Goal: Transaction & Acquisition: Purchase product/service

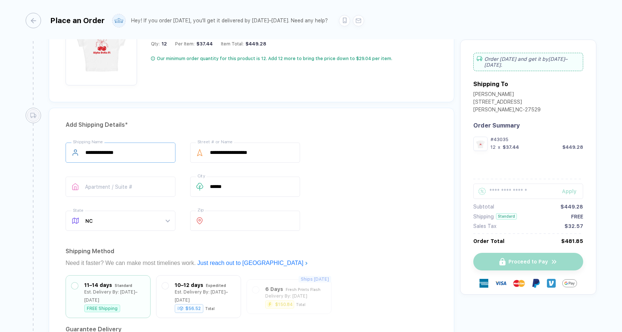
scroll to position [523, 0]
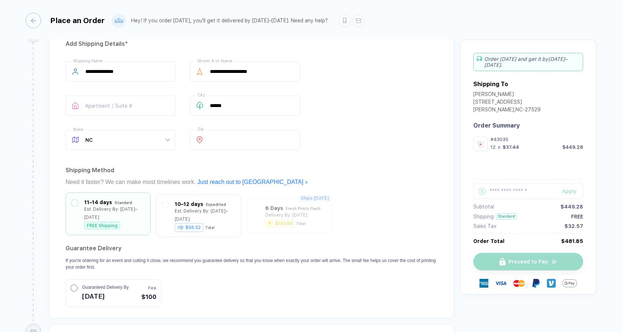
click at [93, 221] on div "FREE Shipping" at bounding box center [102, 225] width 36 height 8
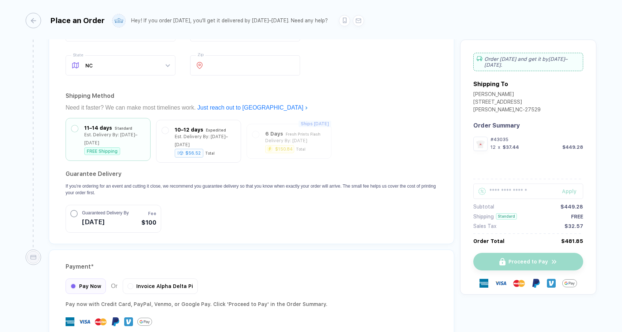
scroll to position [649, 0]
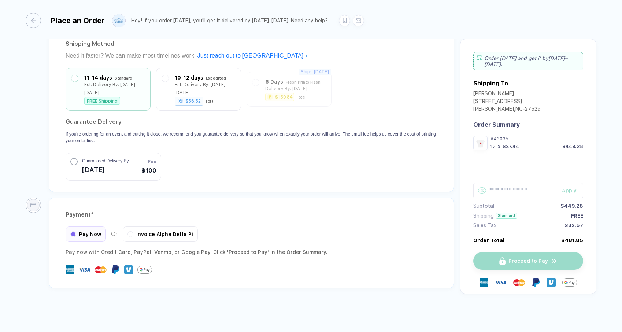
click at [346, 251] on div "Pay now with Credit Card, PayPal , Venmo , or Google Pay. Click 'Proceed to Pay…" at bounding box center [252, 251] width 372 height 9
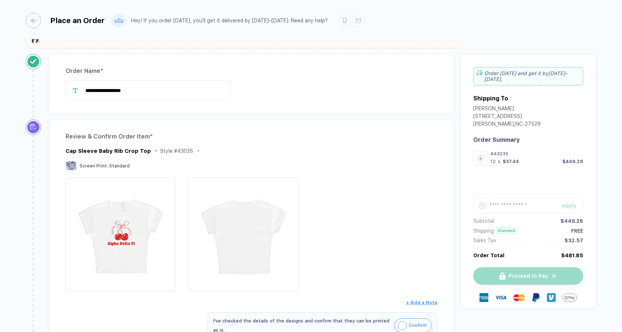
scroll to position [0, 0]
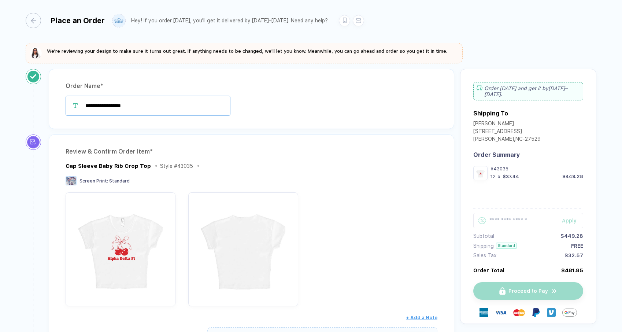
click at [175, 111] on input "**********" at bounding box center [148, 106] width 165 height 20
click at [543, 283] on div "Proceed to Pay" at bounding box center [528, 291] width 110 height 18
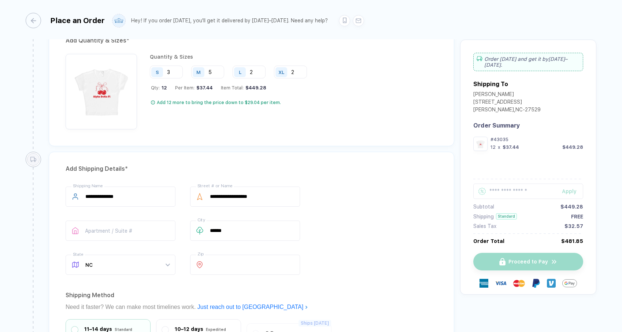
scroll to position [493, 0]
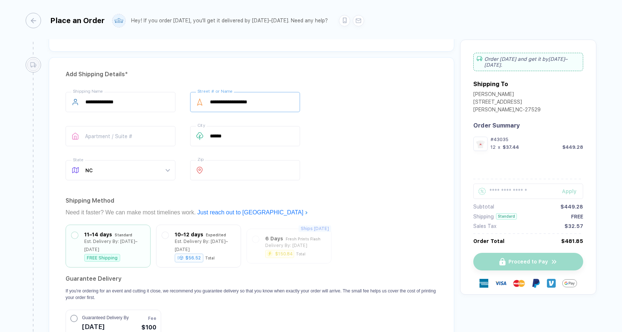
click at [256, 107] on input "**********" at bounding box center [245, 102] width 110 height 20
click at [133, 170] on span "NC" at bounding box center [127, 169] width 84 height 19
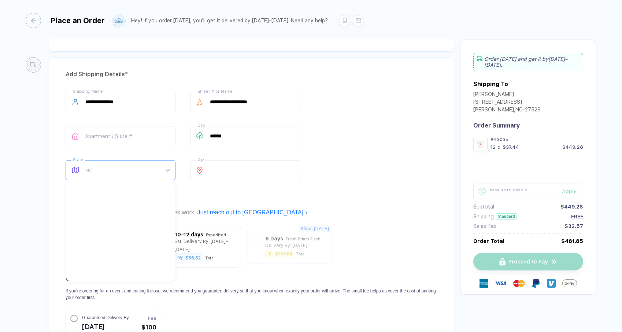
scroll to position [220, 0]
click at [258, 189] on div "**********" at bounding box center [251, 202] width 405 height 291
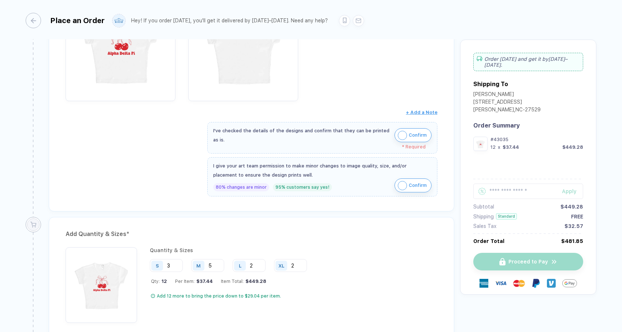
scroll to position [0, 0]
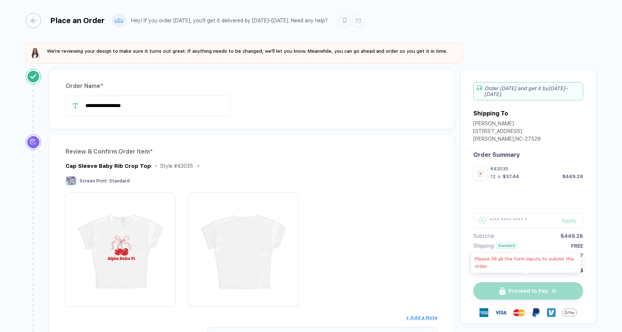
click at [533, 286] on div "Proceed to Pay" at bounding box center [528, 291] width 110 height 18
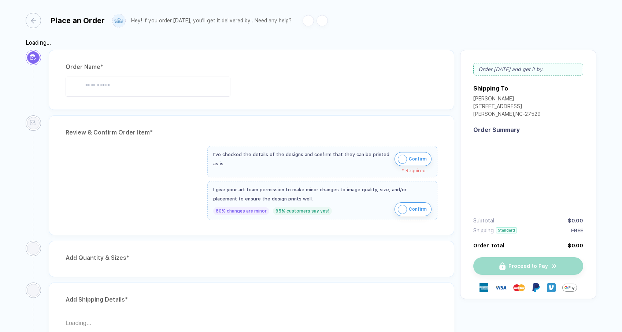
type input "**********"
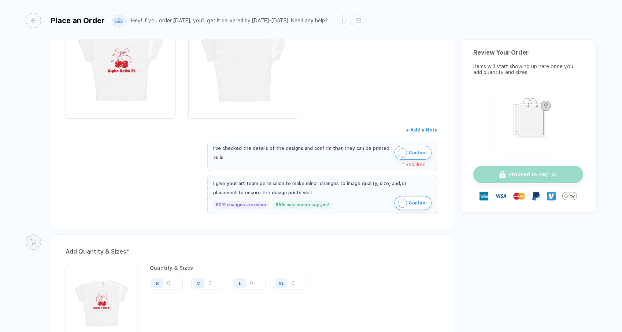
scroll to position [287, 0]
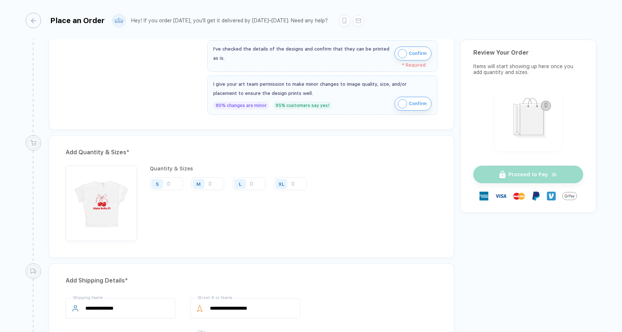
click at [418, 51] on span "Confirm" at bounding box center [418, 54] width 18 height 12
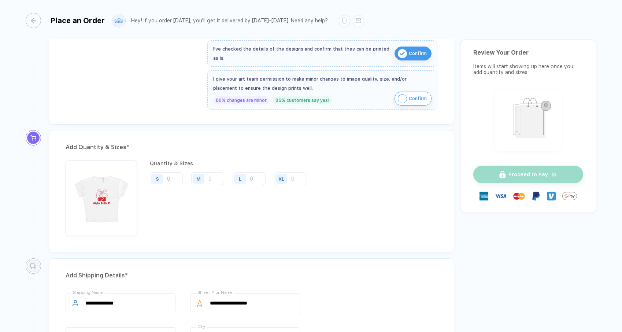
click at [413, 100] on span "Confirm" at bounding box center [418, 99] width 18 height 12
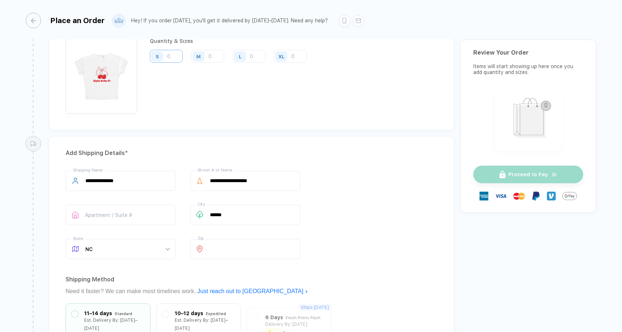
click at [174, 55] on input "number" at bounding box center [166, 56] width 33 height 13
type input "4"
click at [212, 58] on input "number" at bounding box center [207, 56] width 33 height 13
type input "4"
click at [261, 57] on input "number" at bounding box center [248, 56] width 33 height 13
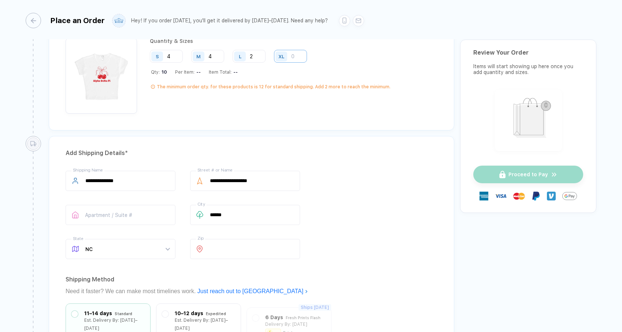
type input "2"
click at [301, 50] on input "number" at bounding box center [290, 56] width 33 height 13
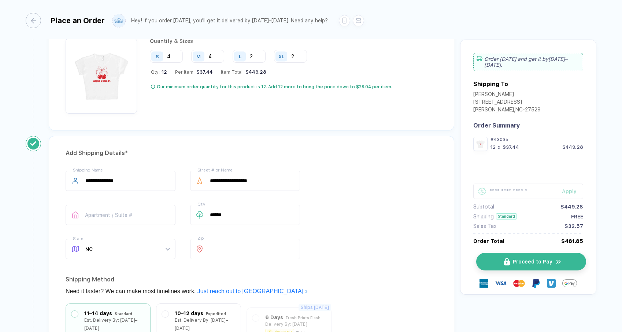
type input "2"
click at [510, 254] on button "Proceed to Pay" at bounding box center [531, 262] width 110 height 18
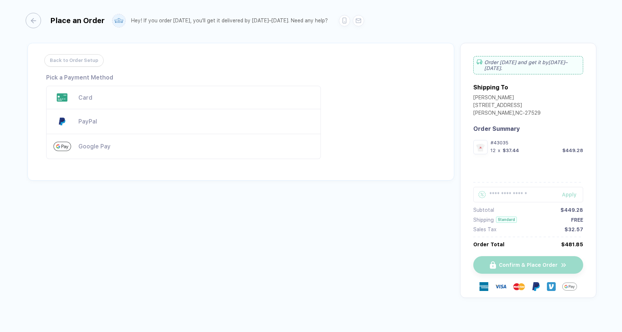
click at [120, 119] on div "PayPal" at bounding box center [195, 121] width 235 height 7
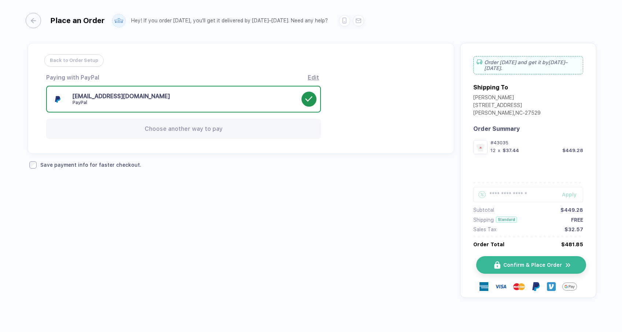
click at [545, 262] on span "Confirm & Place Order" at bounding box center [532, 265] width 59 height 6
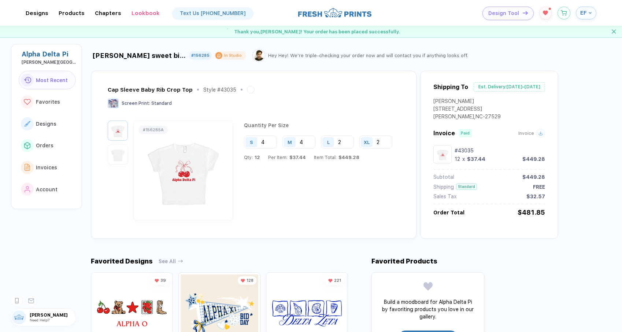
scroll to position [208, 0]
